Goal: Navigation & Orientation: Find specific page/section

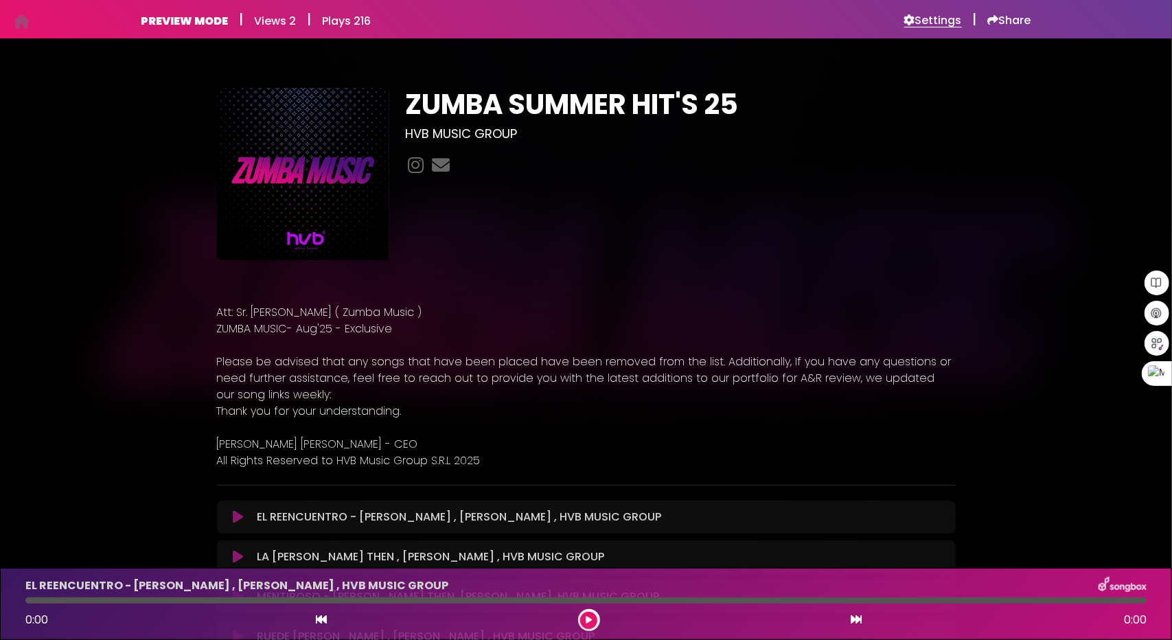
click at [943, 21] on h6 "Settings" at bounding box center [933, 21] width 58 height 14
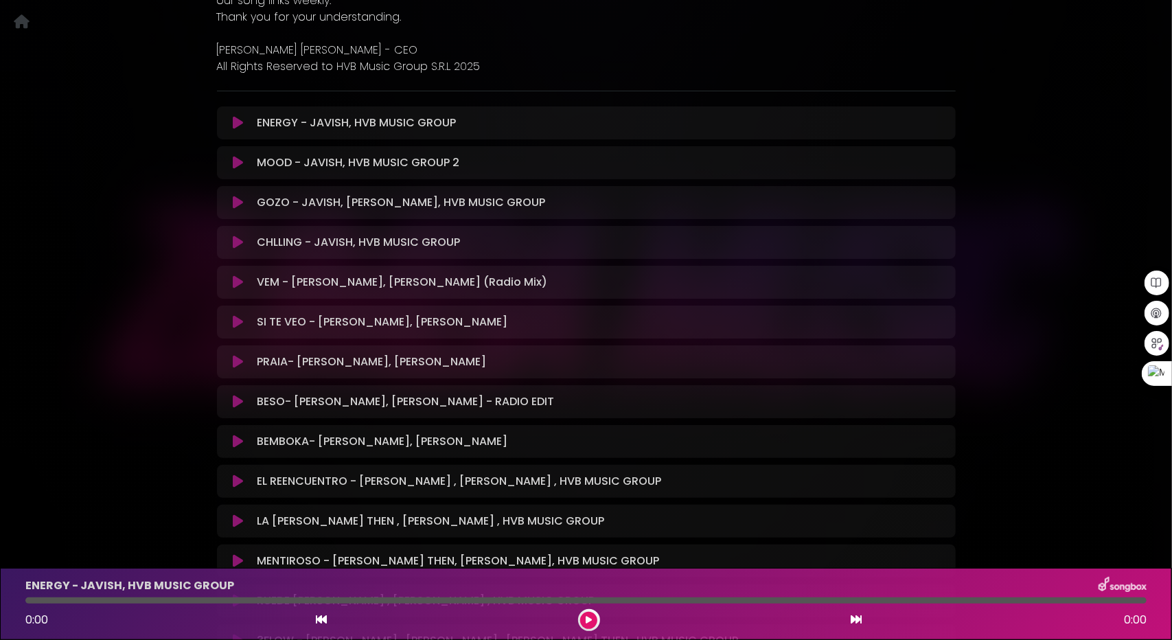
scroll to position [275, 0]
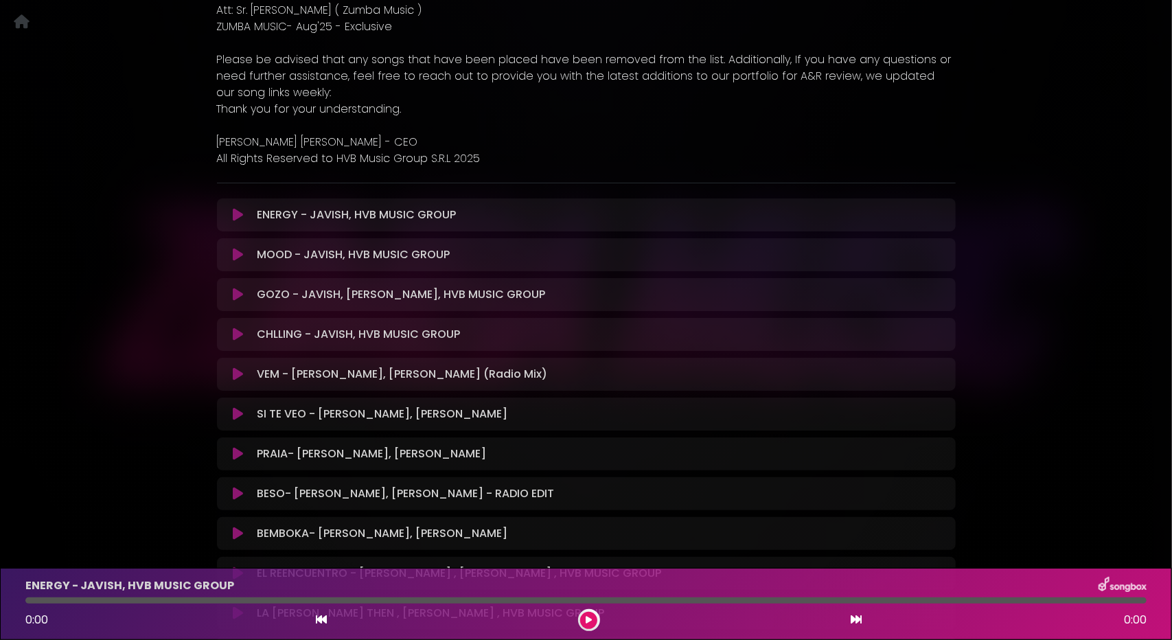
scroll to position [412, 0]
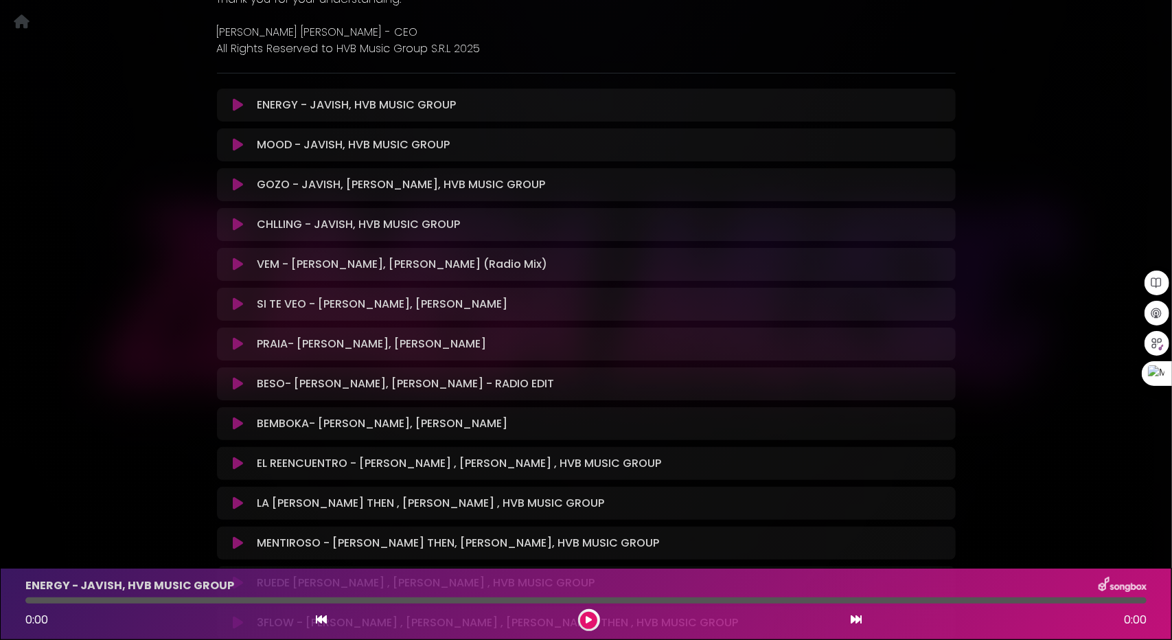
click at [237, 106] on icon at bounding box center [238, 105] width 10 height 14
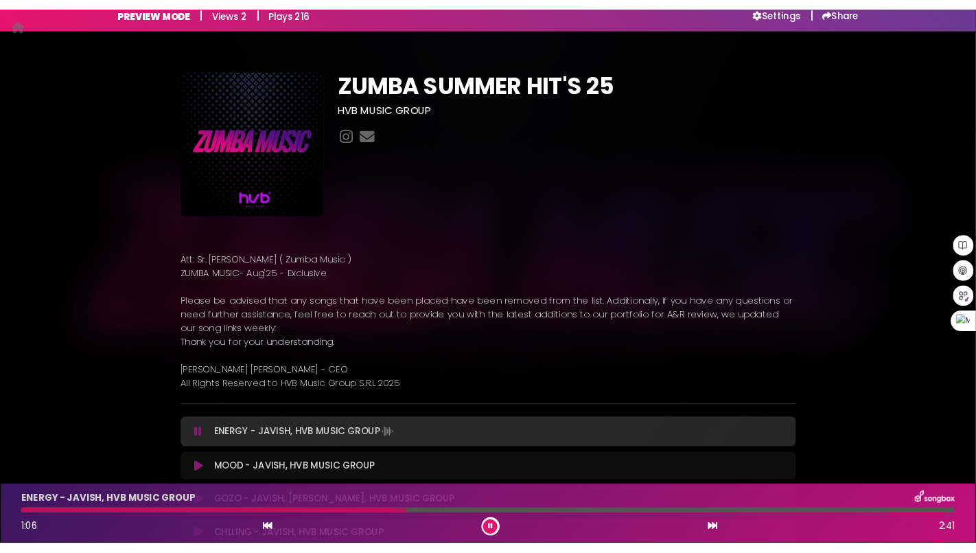
scroll to position [0, 0]
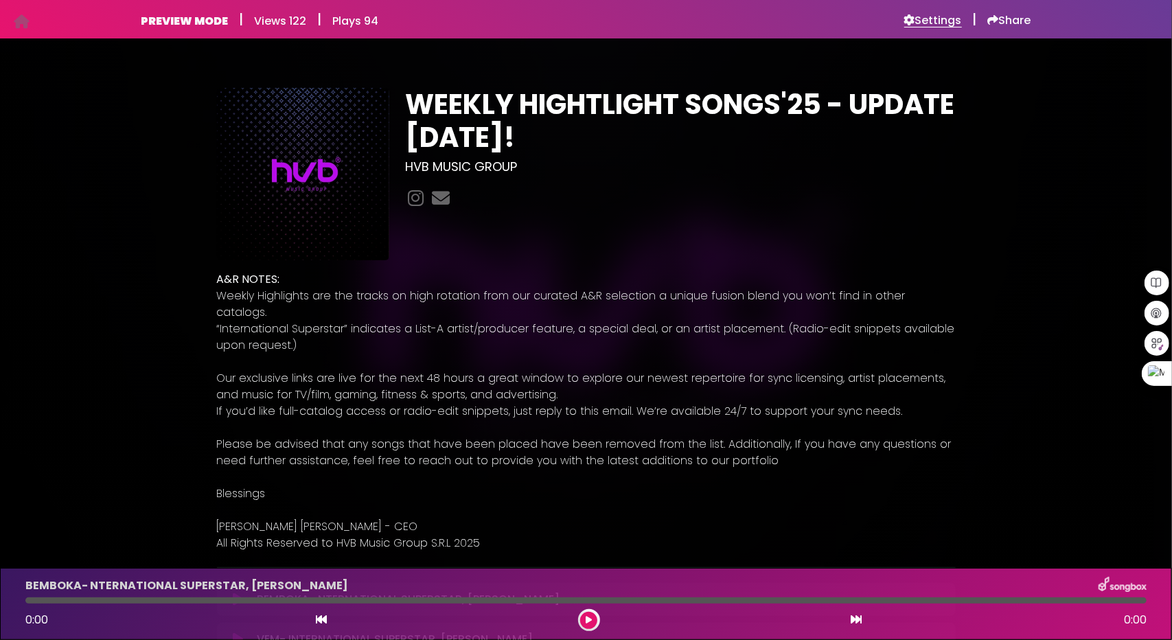
click at [936, 25] on h6 "Settings" at bounding box center [933, 21] width 58 height 14
